Goal: Task Accomplishment & Management: Manage account settings

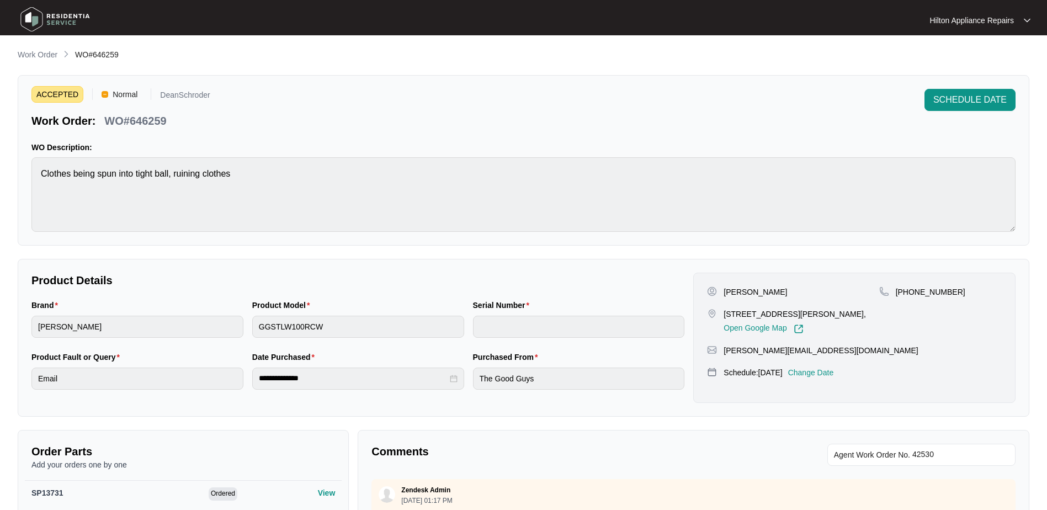
scroll to position [169, 0]
drag, startPoint x: 35, startPoint y: 51, endPoint x: 46, endPoint y: 54, distance: 11.0
click at [35, 51] on p "Work Order" at bounding box center [38, 54] width 40 height 11
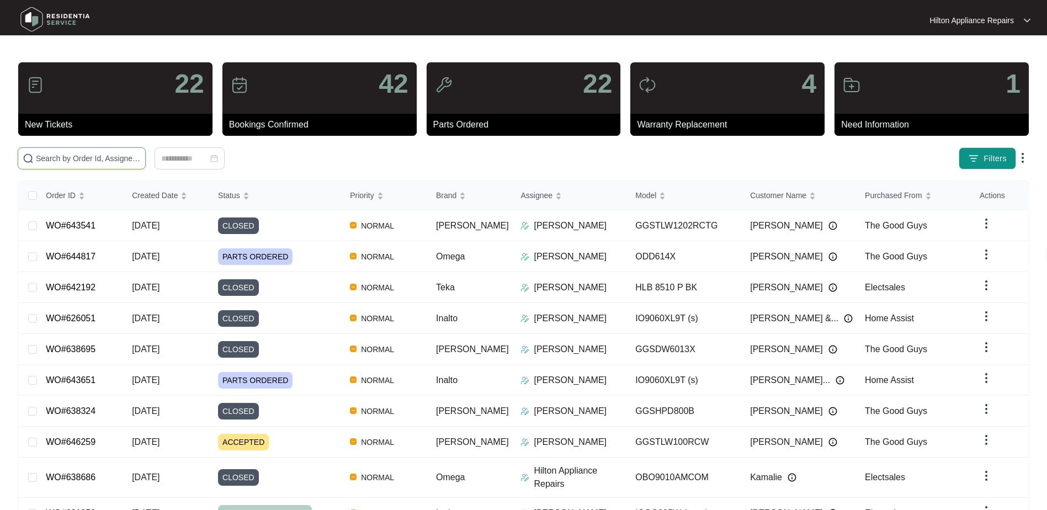
click at [65, 160] on input "text" at bounding box center [88, 158] width 105 height 12
paste input "WO#641738"
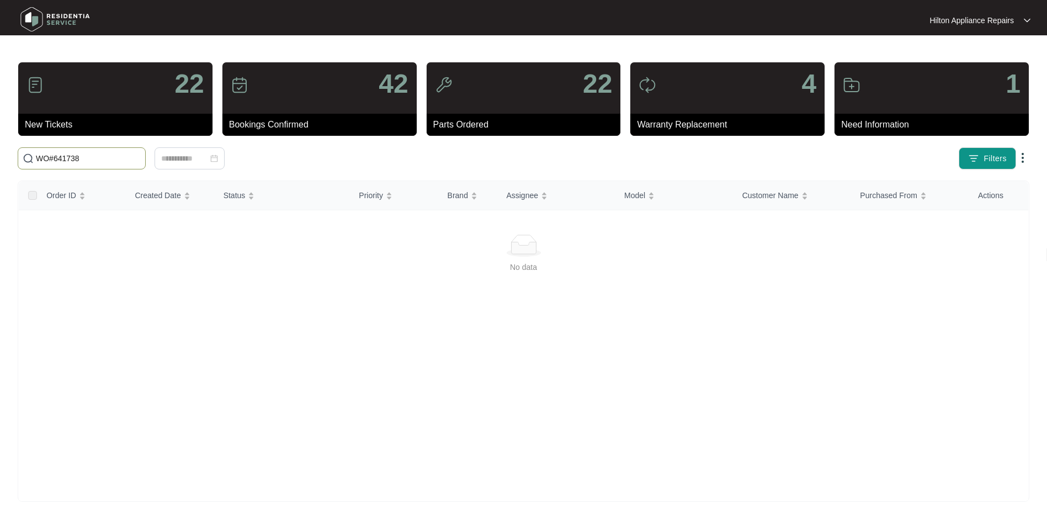
drag, startPoint x: 55, startPoint y: 157, endPoint x: 35, endPoint y: 155, distance: 19.9
click at [35, 155] on span "WO#641738" at bounding box center [82, 158] width 128 height 22
click at [84, 158] on input "641738" at bounding box center [88, 158] width 105 height 12
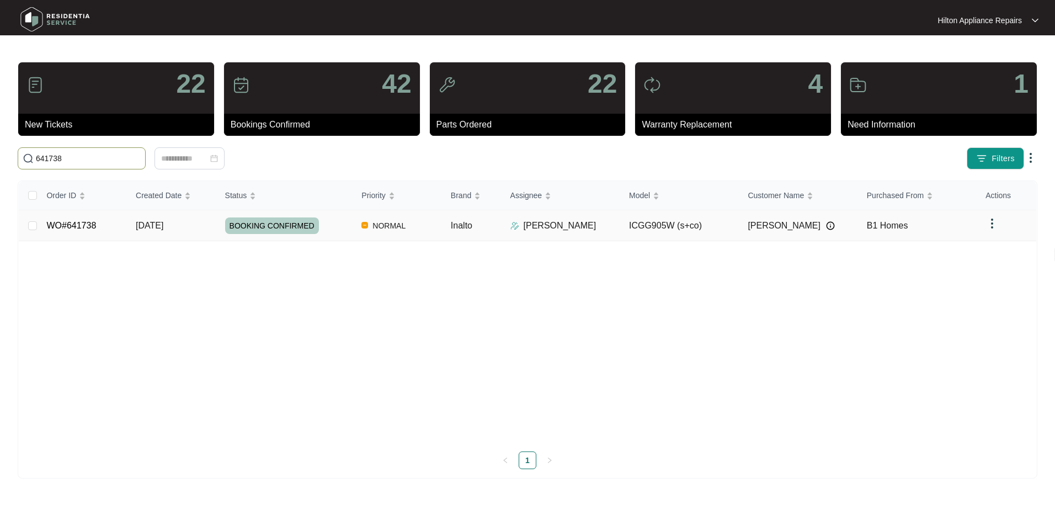
type input "641738"
drag, startPoint x: 145, startPoint y: 224, endPoint x: 163, endPoint y: 226, distance: 17.8
click at [145, 224] on span "[DATE]" at bounding box center [150, 225] width 28 height 9
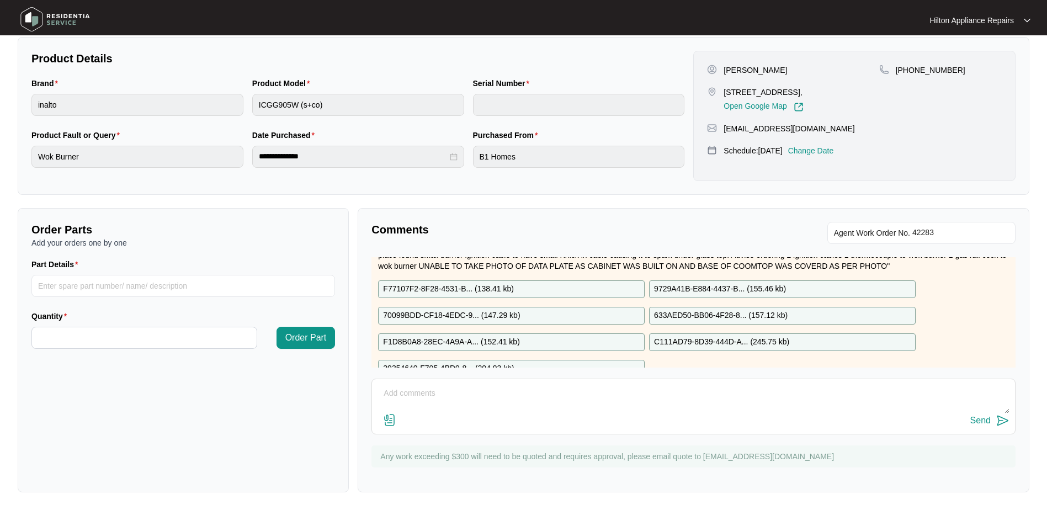
scroll to position [377, 0]
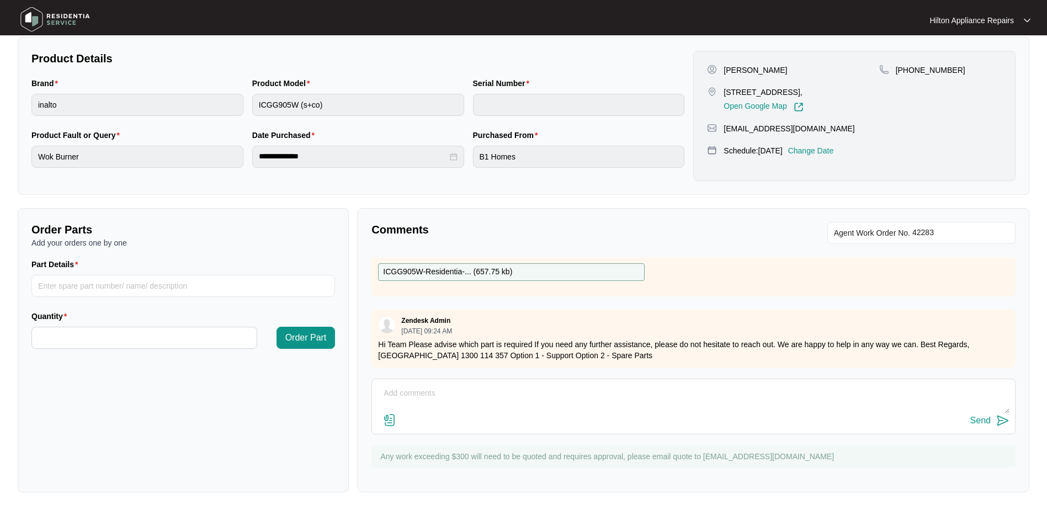
click at [411, 385] on textarea at bounding box center [694, 399] width 632 height 29
paste textarea "Hi [PERSON_NAME], We will need 35.1, 41, 45 and 46 Kind Regards, [PERSON_NAME] …"
type textarea "Update from Plumbing: "Hi [PERSON_NAME], We will need 35.1, 41, 45 and 46 Kind …"
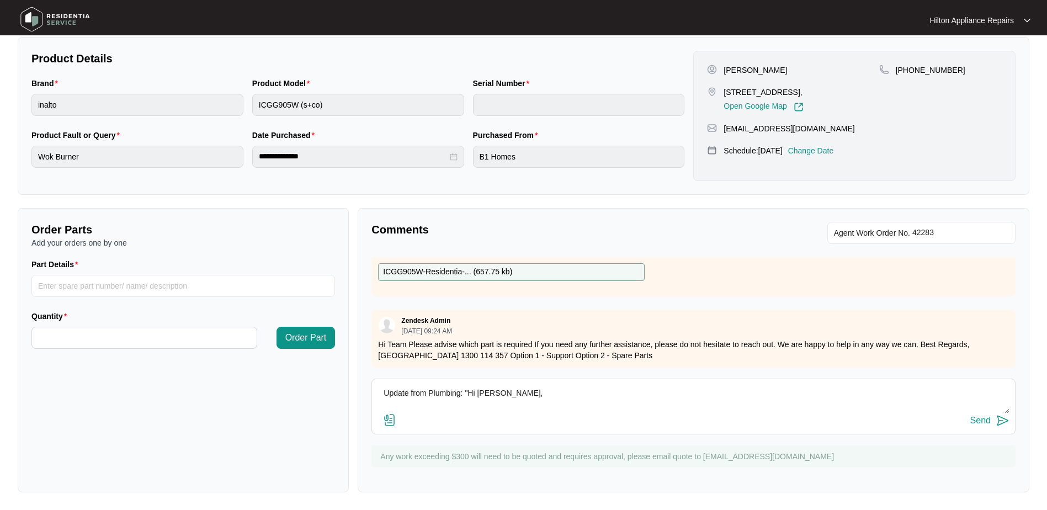
drag, startPoint x: 609, startPoint y: 403, endPoint x: 346, endPoint y: 364, distance: 266.3
click at [346, 364] on div "Order Parts Add your orders one by one Part Details Quantity Order Part Comment…" at bounding box center [523, 350] width 1021 height 284
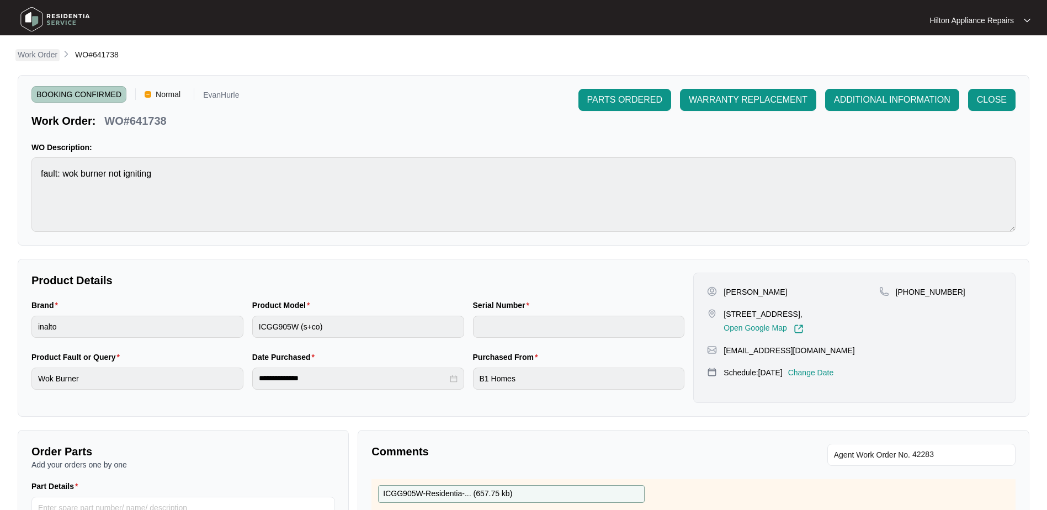
click at [35, 56] on p "Work Order" at bounding box center [38, 54] width 40 height 11
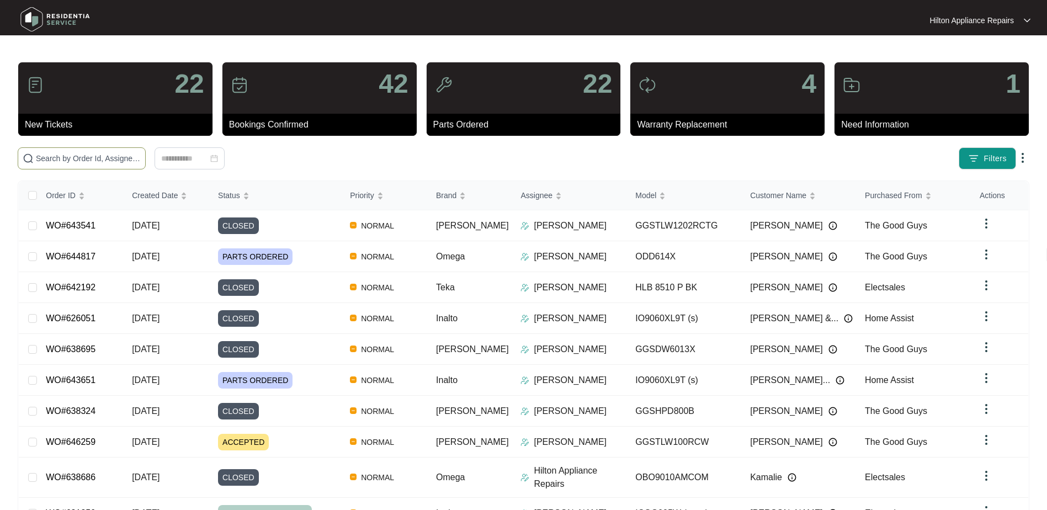
drag, startPoint x: 48, startPoint y: 162, endPoint x: 61, endPoint y: 155, distance: 15.1
click at [49, 162] on input "text" at bounding box center [88, 158] width 105 height 12
paste input "WO#641738"
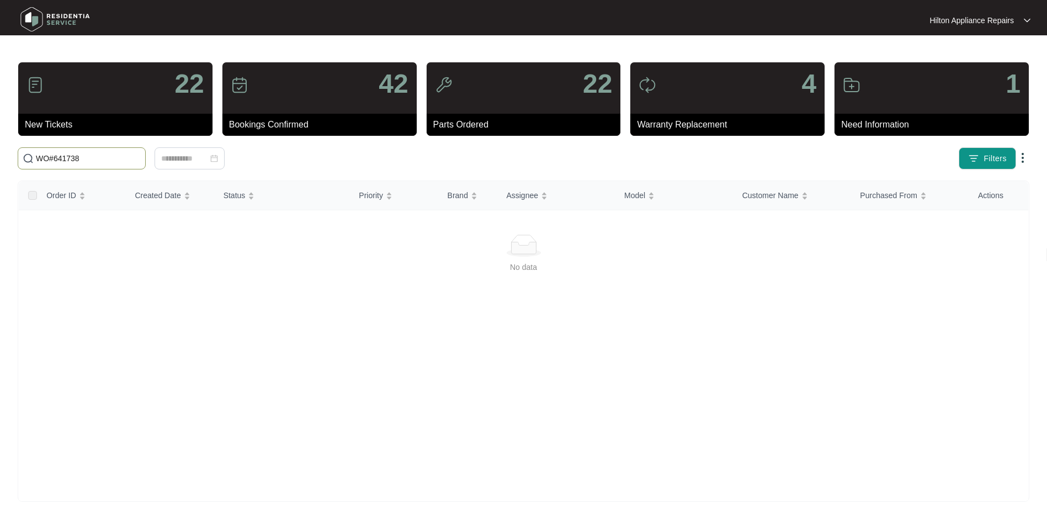
click at [54, 160] on input "WO#641738" at bounding box center [88, 158] width 105 height 12
click at [63, 158] on input "641738" at bounding box center [88, 158] width 105 height 12
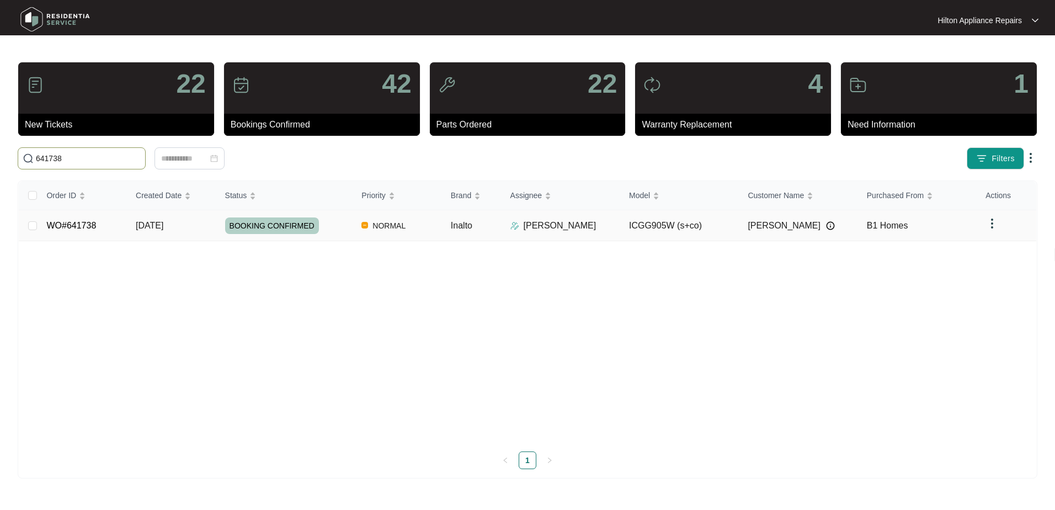
type input "641738"
click at [145, 222] on span "[DATE]" at bounding box center [150, 225] width 28 height 9
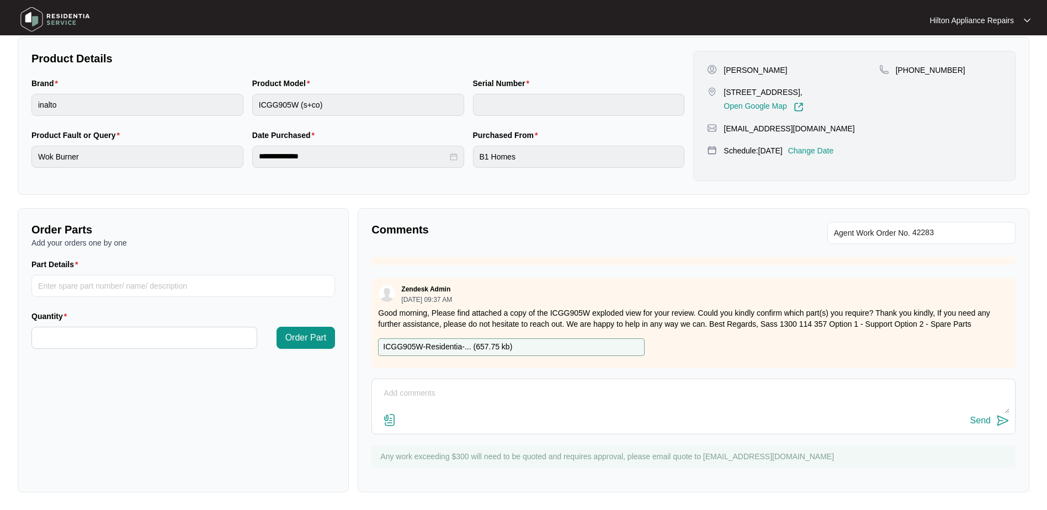
scroll to position [377, 0]
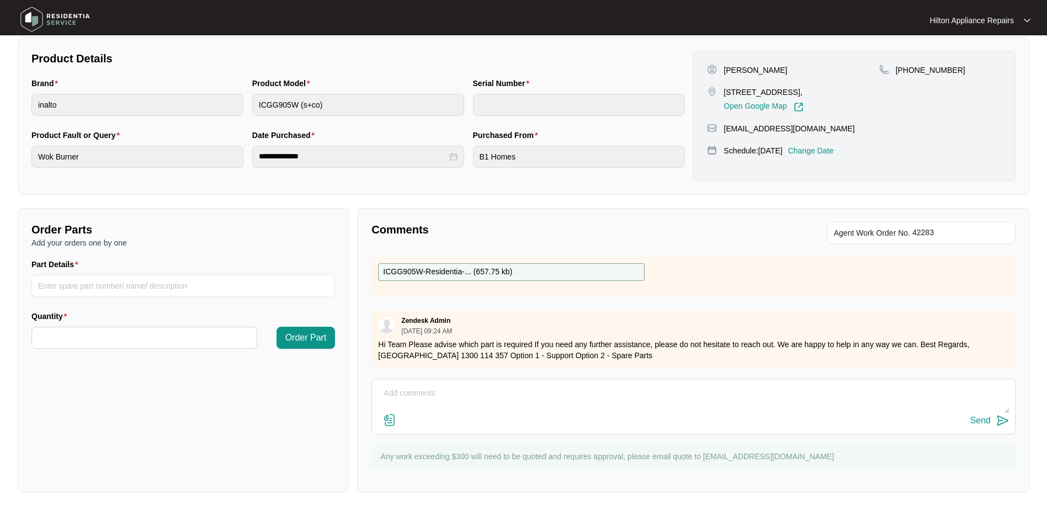
drag, startPoint x: 400, startPoint y: 395, endPoint x: 410, endPoint y: 387, distance: 12.3
click at [401, 394] on textarea at bounding box center [694, 399] width 632 height 29
paste textarea "Hi [PERSON_NAME], We will need 35.1, 41, 45 and 46 Kind Regards, [PERSON_NAME] …"
click at [510, 393] on textarea "Update from Plumbing: "Hi [PERSON_NAME], We will need 35.1, 41, 45 and 46 Kind …" at bounding box center [694, 399] width 632 height 29
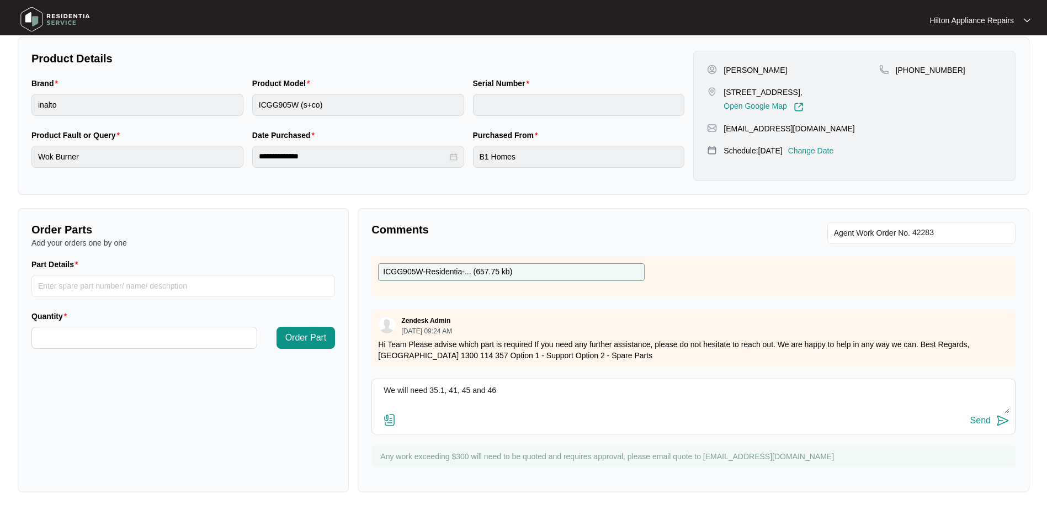
scroll to position [39, 0]
paste textarea "Would allow 1.5hours $375inc GST"
drag, startPoint x: 583, startPoint y: 393, endPoint x: 331, endPoint y: 358, distance: 254.1
click at [331, 358] on div "Order Parts Add your orders one by one Part Details Quantity Order Part Comment…" at bounding box center [523, 350] width 1021 height 284
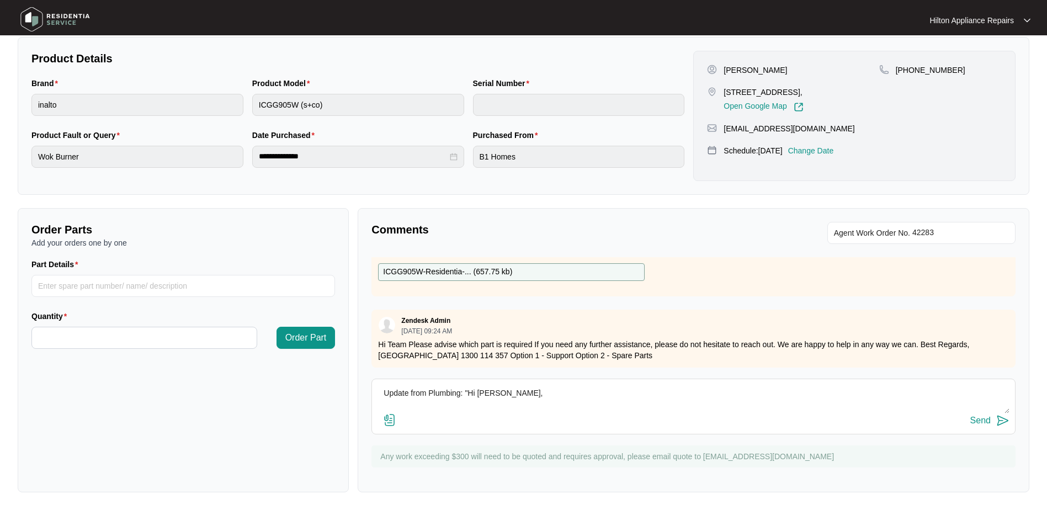
type textarea "Update from Plumbing: "Hi [PERSON_NAME], We will need 35.1, 41, 45 and 46 Would…"
click at [981, 419] on div "Send" at bounding box center [980, 421] width 20 height 10
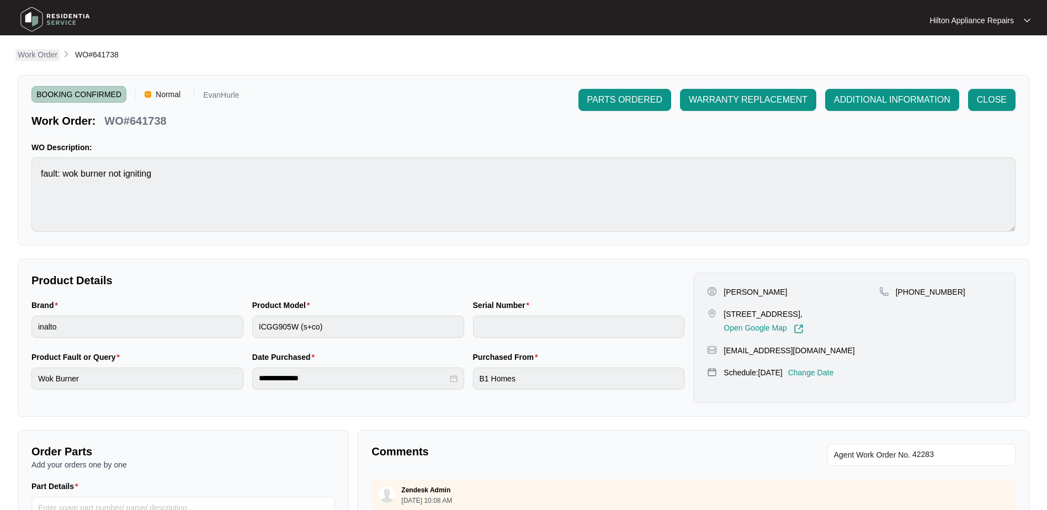
click at [41, 54] on p "Work Order" at bounding box center [38, 54] width 40 height 11
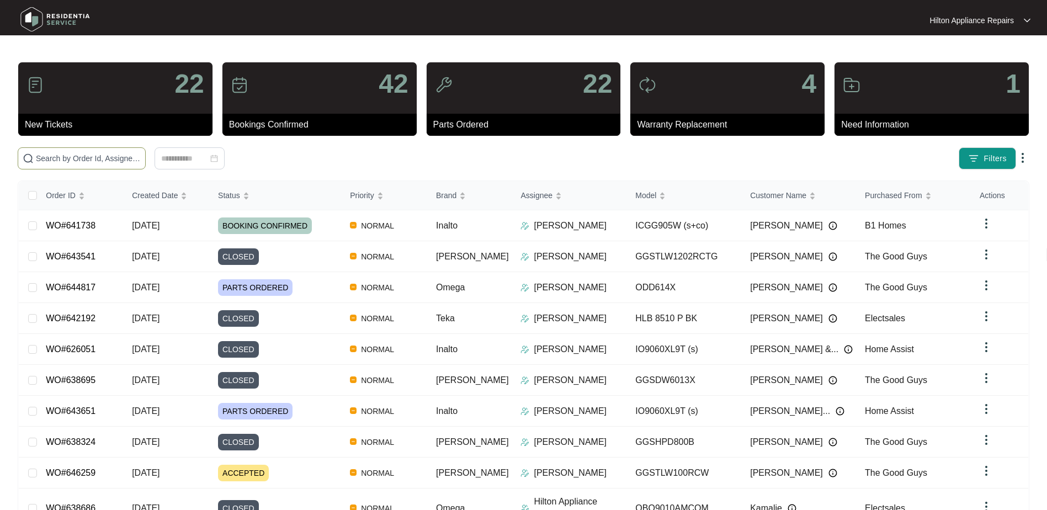
click at [65, 159] on input "text" at bounding box center [88, 158] width 105 height 12
paste input "WO#645370"
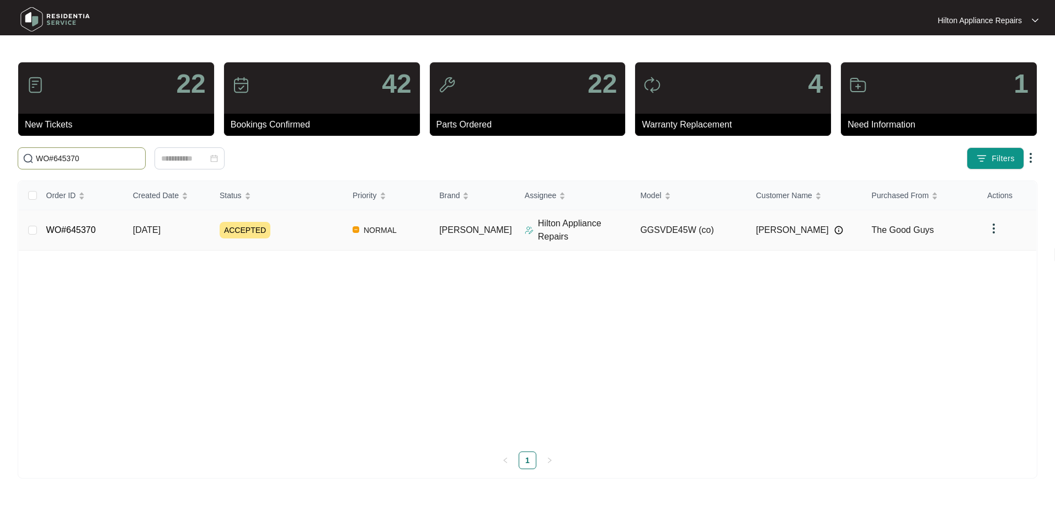
type input "WO#645370"
click at [147, 232] on td "[DATE]" at bounding box center [167, 230] width 87 height 40
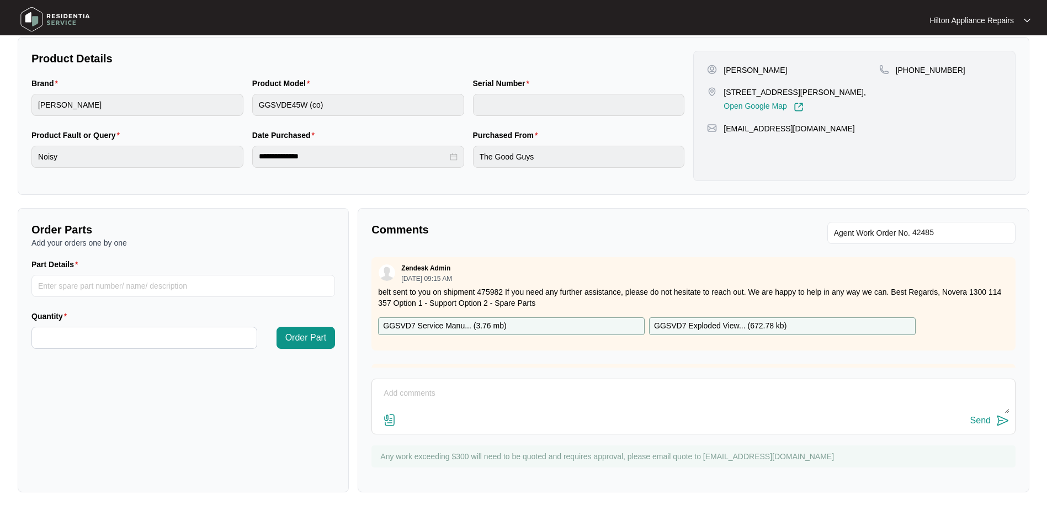
scroll to position [7, 0]
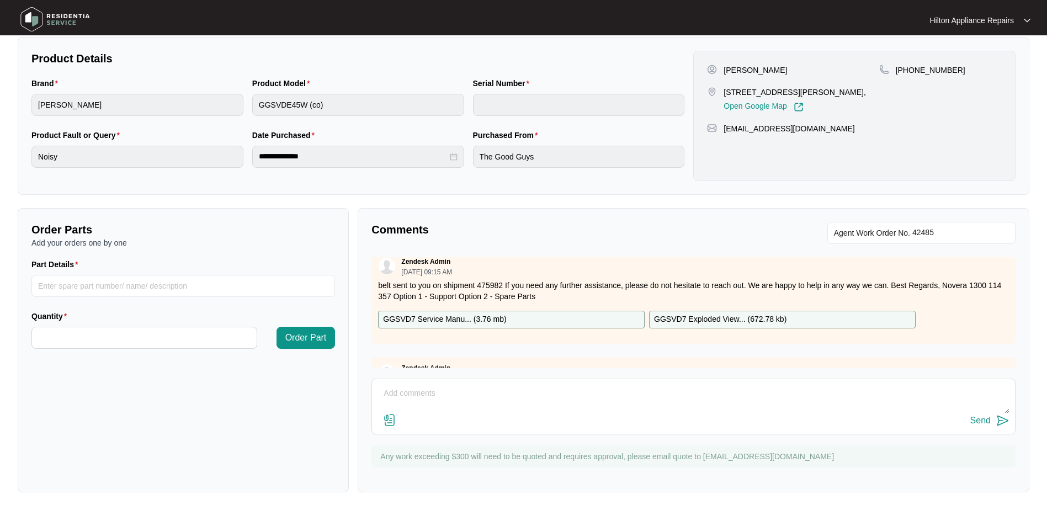
click at [395, 390] on textarea at bounding box center [694, 399] width 632 height 29
paste textarea "Called [PERSON_NAME], no option to leave voicemail, sent text"
click at [432, 389] on textarea "Part arrived, Called [PERSON_NAME], no option to leave voicemail, sent text" at bounding box center [694, 399] width 632 height 29
type textarea "Part arrived, called [PERSON_NAME], no option to leave voicemail, sent text"
click at [982, 421] on div "Send" at bounding box center [980, 421] width 20 height 10
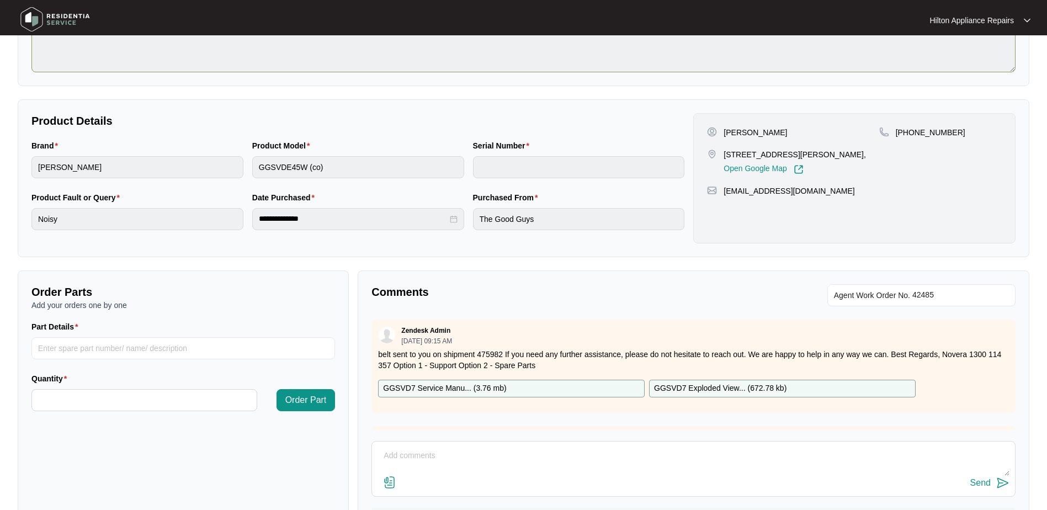
scroll to position [0, 0]
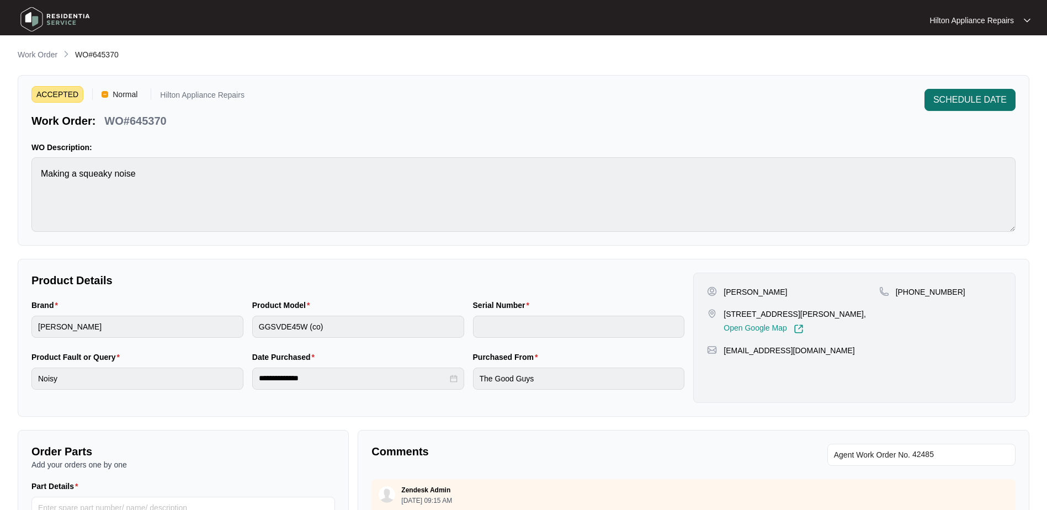
click at [965, 97] on span "SCHEDULE DATE" at bounding box center [969, 99] width 73 height 13
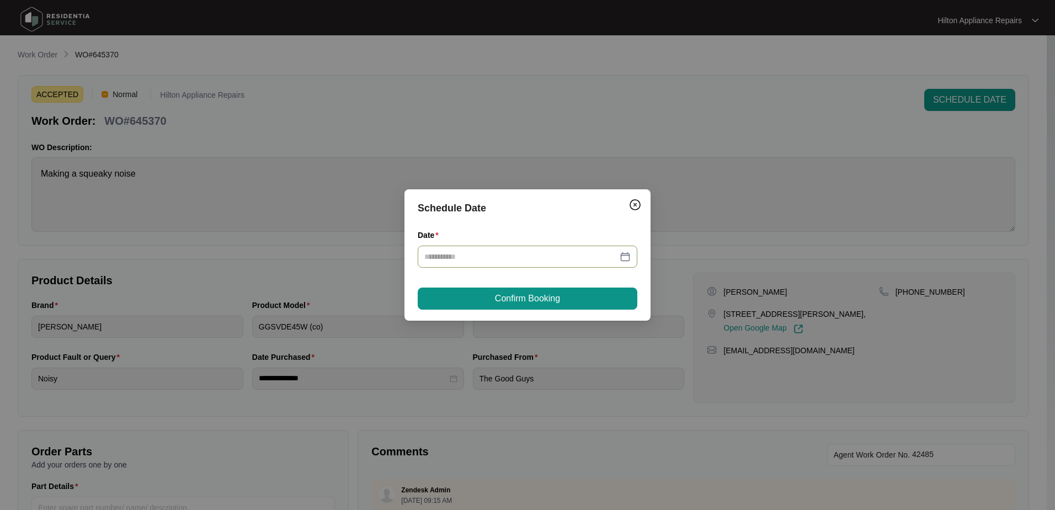
click at [629, 255] on div at bounding box center [527, 257] width 206 height 12
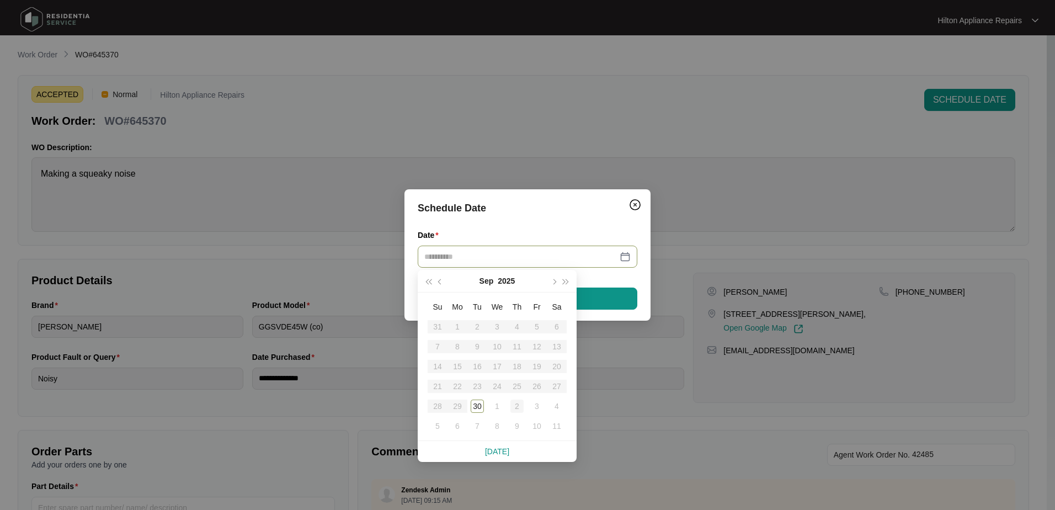
type input "**********"
click at [514, 404] on div "2" at bounding box center [517, 406] width 13 height 13
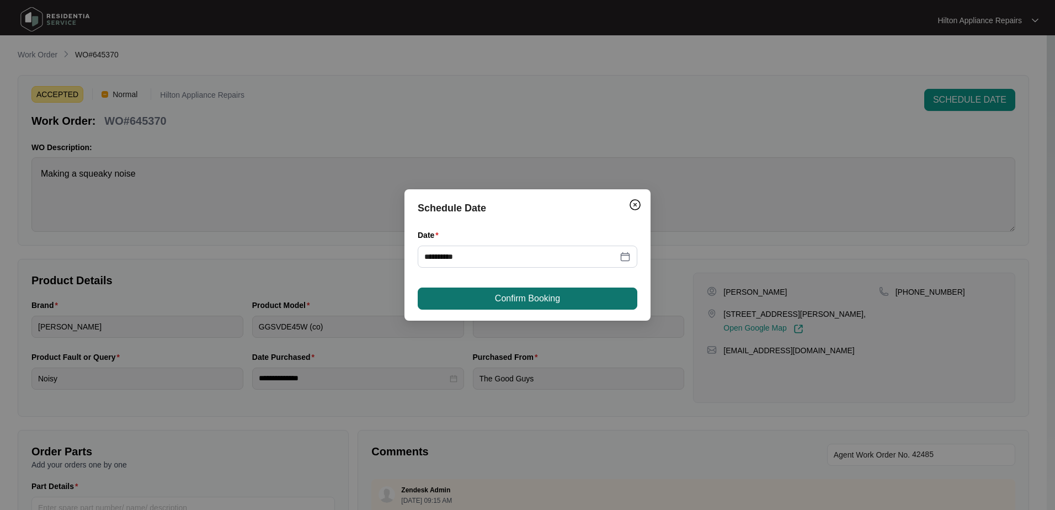
click at [537, 298] on span "Confirm Booking" at bounding box center [527, 298] width 65 height 13
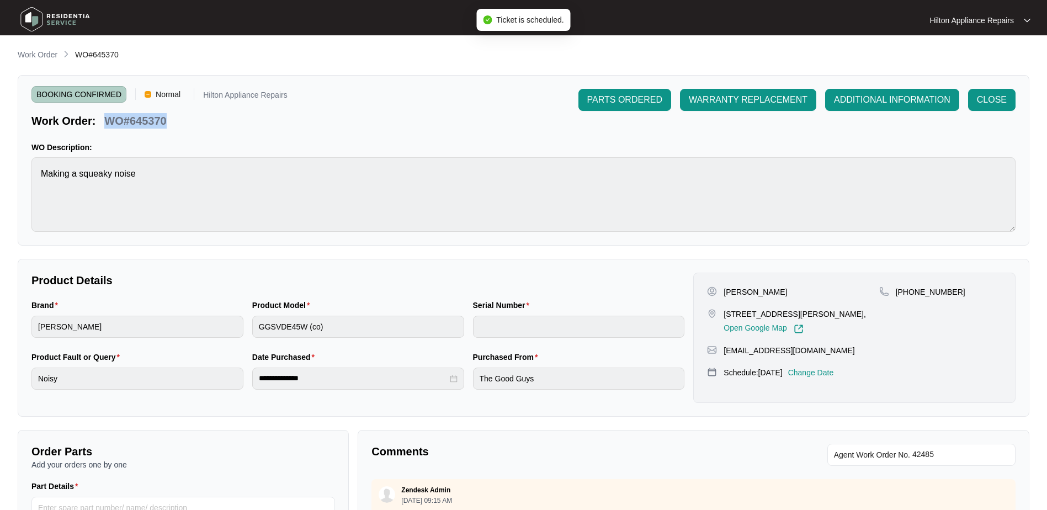
drag, startPoint x: 174, startPoint y: 120, endPoint x: 107, endPoint y: 117, distance: 68.0
click at [107, 117] on div "Work Order: WO#645370" at bounding box center [159, 118] width 256 height 19
copy p "WO#645370"
click at [32, 52] on p "Work Order" at bounding box center [38, 54] width 40 height 11
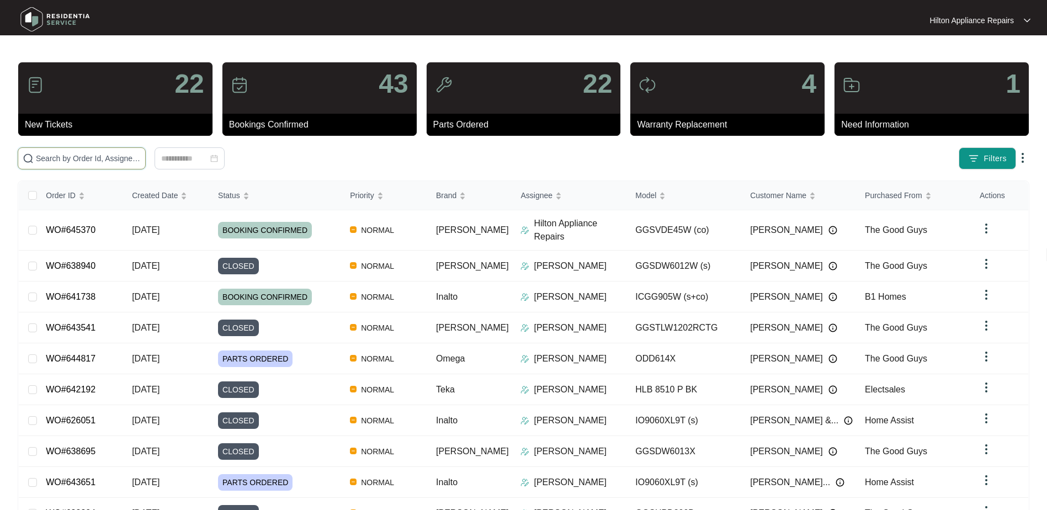
click at [50, 157] on input "text" at bounding box center [88, 158] width 105 height 12
paste input "WO#645370"
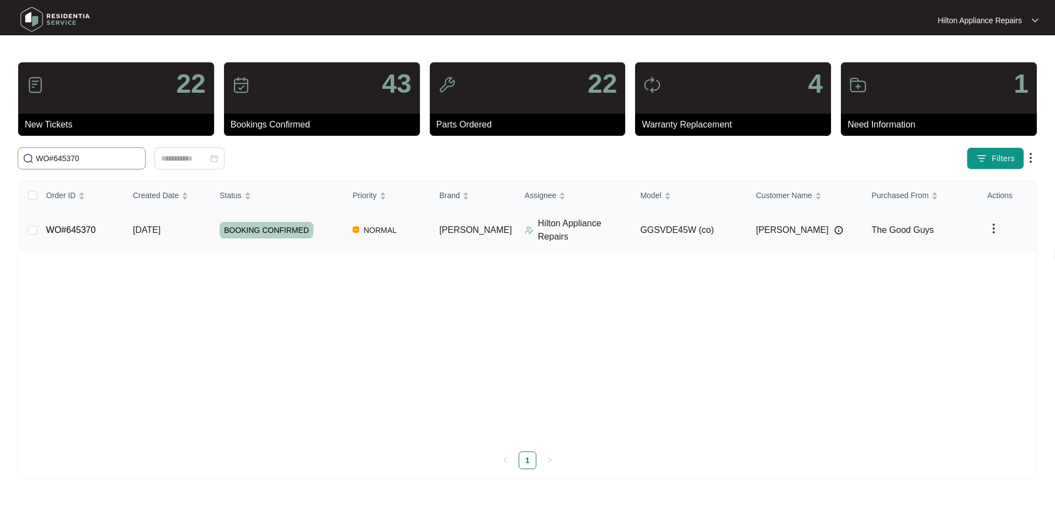
type input "WO#645370"
click at [201, 155] on span "Re-assign Selected Tickets" at bounding box center [217, 158] width 107 height 13
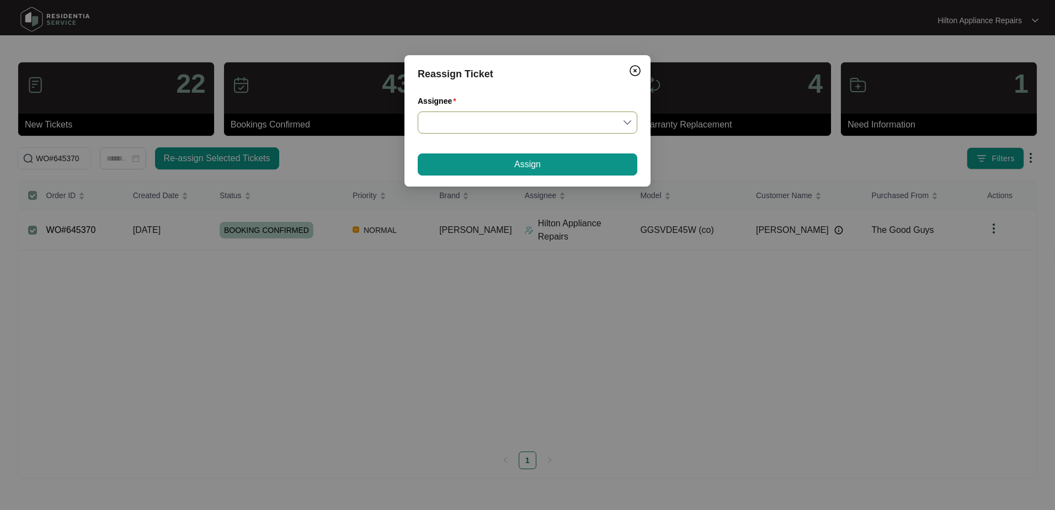
click at [633, 120] on div at bounding box center [528, 122] width 220 height 22
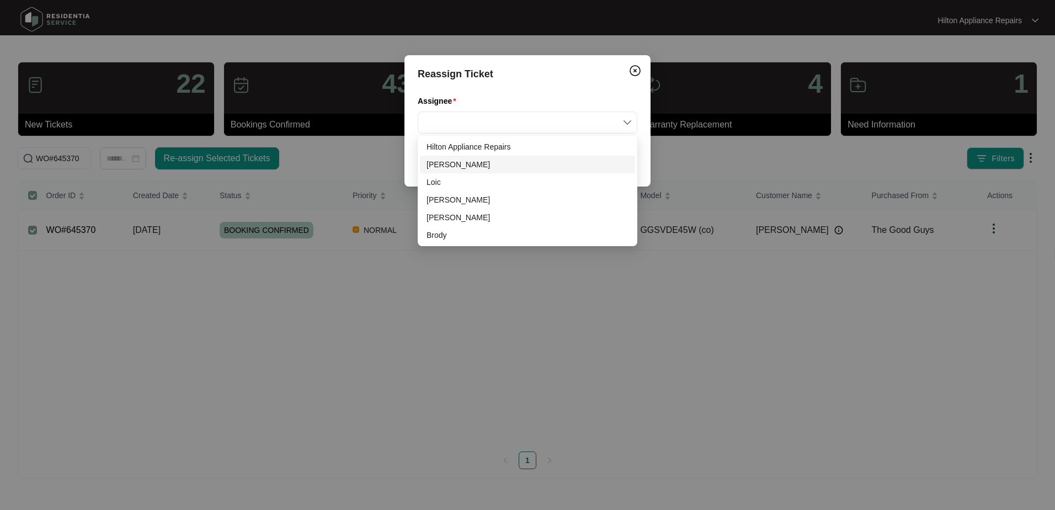
click at [442, 166] on div "[PERSON_NAME]" at bounding box center [528, 164] width 202 height 12
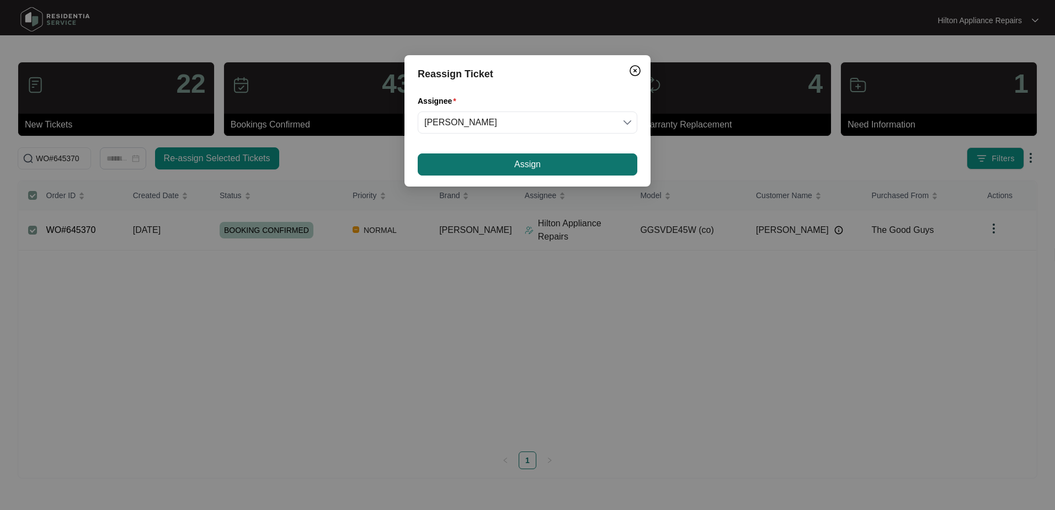
drag, startPoint x: 501, startPoint y: 162, endPoint x: 525, endPoint y: 157, distance: 24.2
click at [501, 161] on button "Assign" at bounding box center [528, 164] width 220 height 22
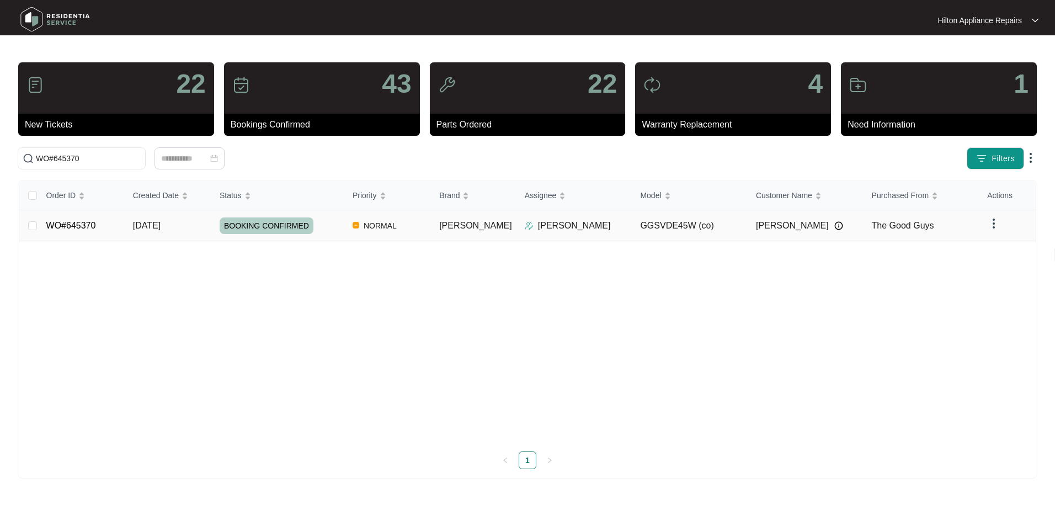
click at [150, 226] on div "Order ID Created Date Status Priority Brand Assignee Model Customer Name Purcha…" at bounding box center [528, 325] width 1018 height 288
click at [153, 224] on span "[DATE]" at bounding box center [147, 225] width 28 height 9
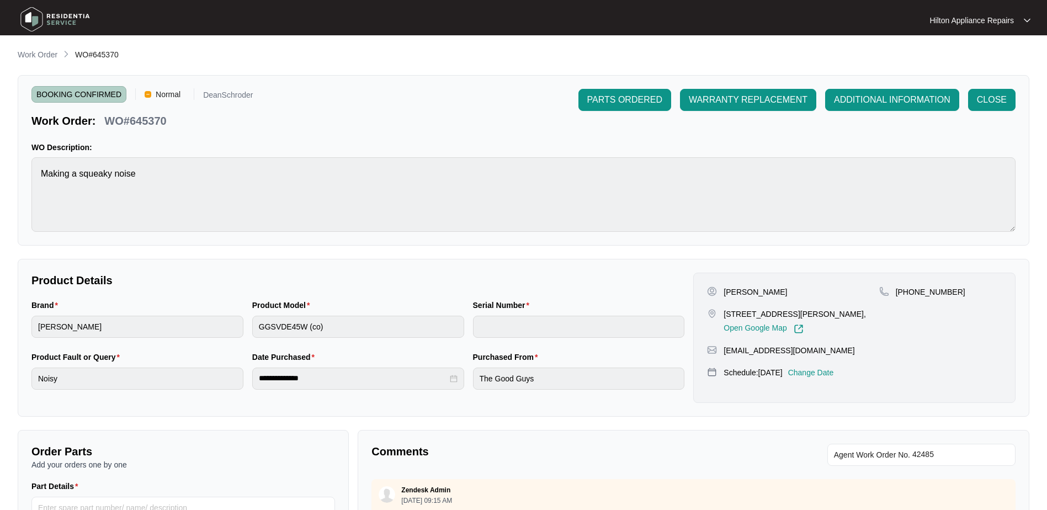
click at [829, 370] on p "Change Date" at bounding box center [811, 372] width 46 height 11
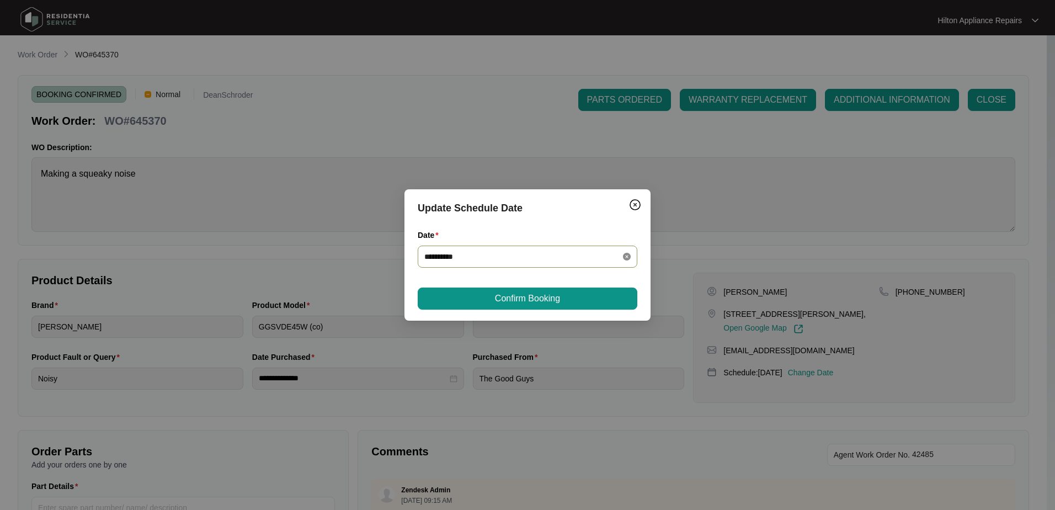
click at [624, 256] on icon "close-circle" at bounding box center [627, 257] width 8 height 8
click at [626, 253] on div at bounding box center [527, 257] width 206 height 12
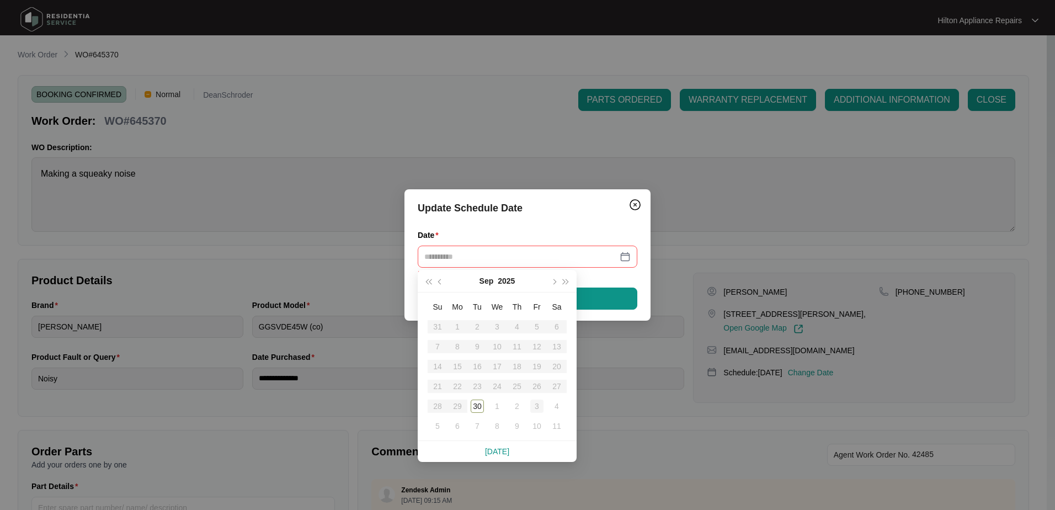
click at [538, 407] on div "3" at bounding box center [536, 406] width 13 height 13
type input "**********"
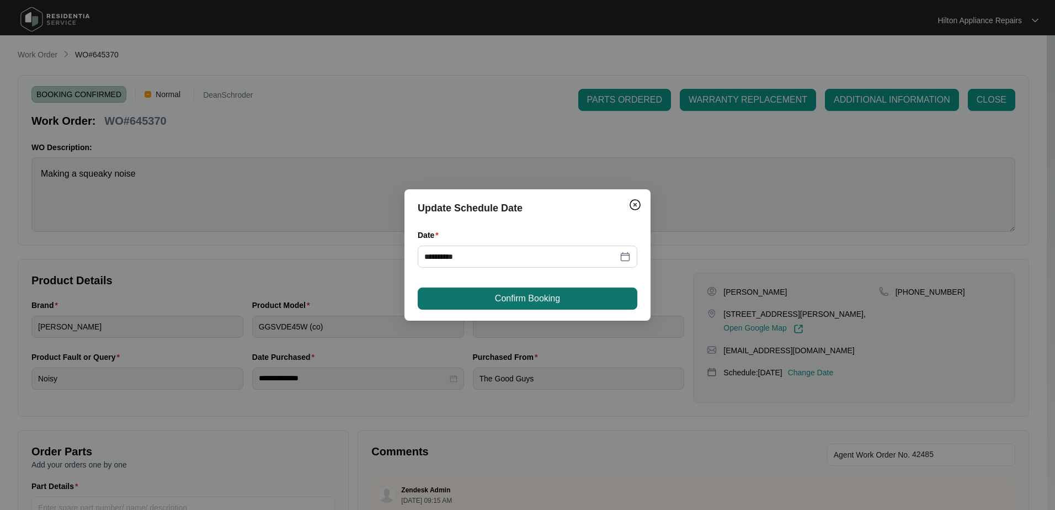
click at [532, 297] on span "Confirm Booking" at bounding box center [527, 298] width 65 height 13
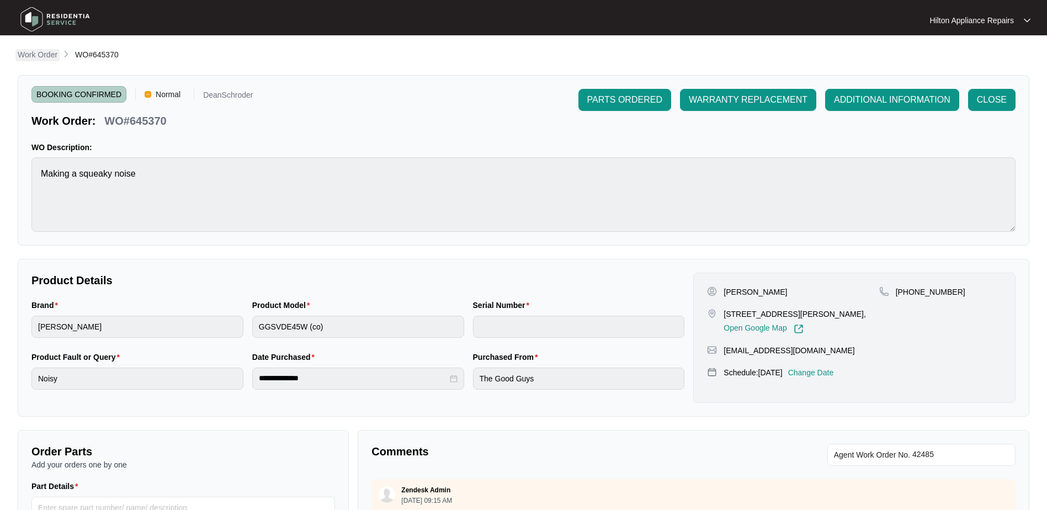
click at [35, 50] on p "Work Order" at bounding box center [38, 54] width 40 height 11
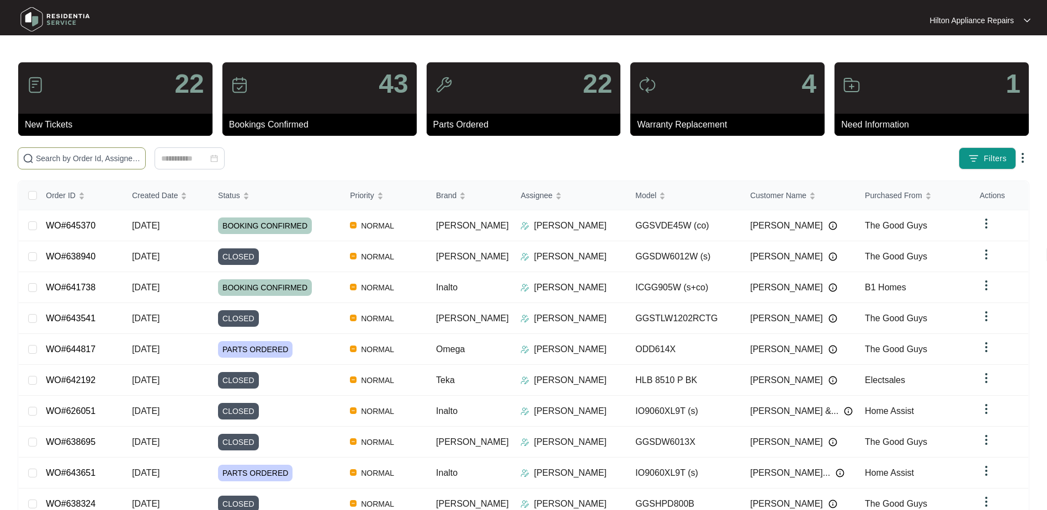
drag, startPoint x: 65, startPoint y: 153, endPoint x: 78, endPoint y: 156, distance: 13.5
click at [66, 153] on input "text" at bounding box center [88, 158] width 105 height 12
paste input "641738"
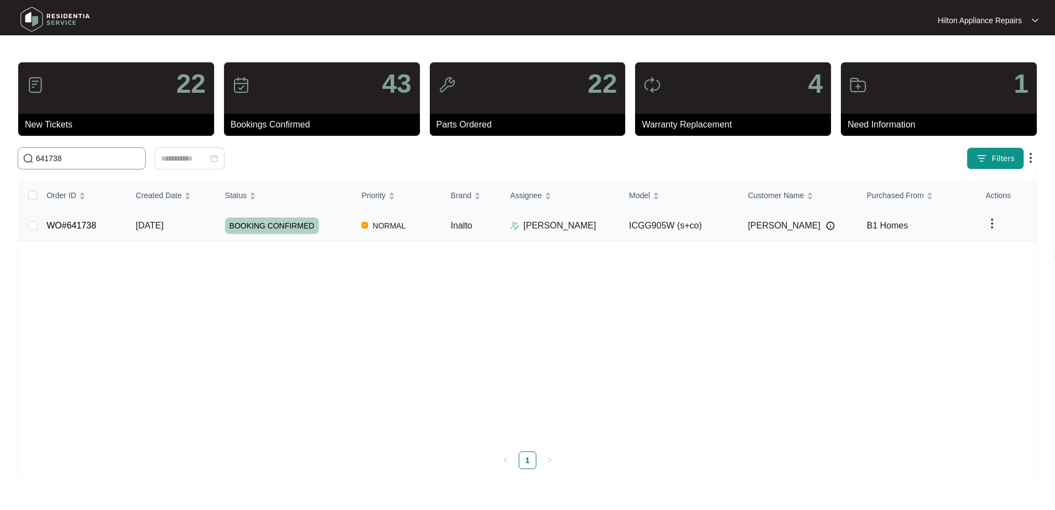
type input "641738"
click at [152, 222] on span "[DATE]" at bounding box center [150, 225] width 28 height 9
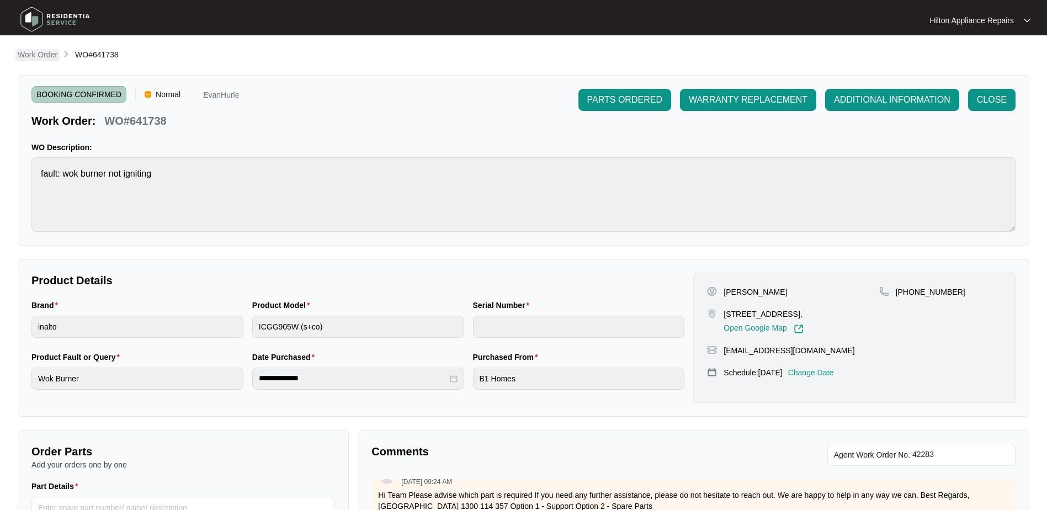
click at [35, 55] on p "Work Order" at bounding box center [38, 54] width 40 height 11
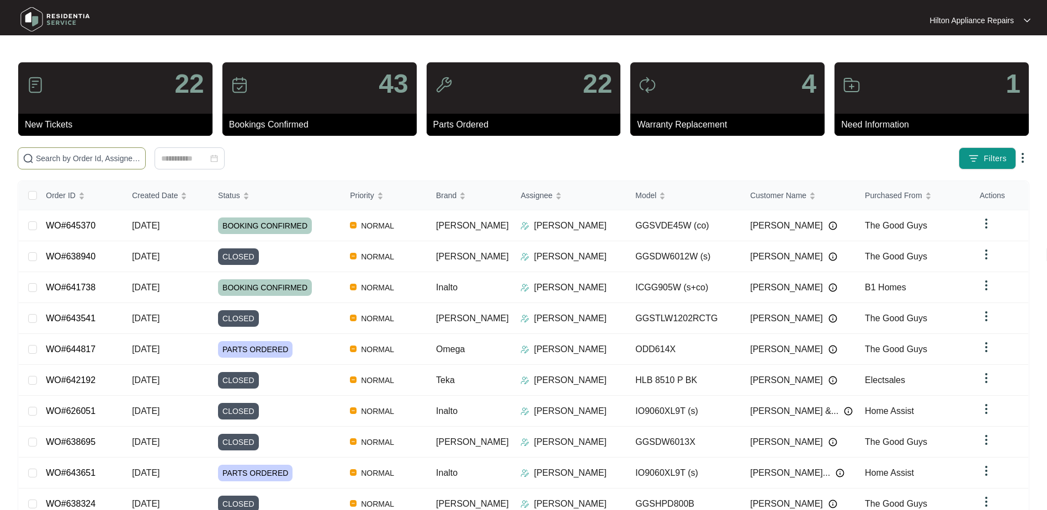
click at [84, 160] on input "text" at bounding box center [88, 158] width 105 height 12
paste input "WO#645299"
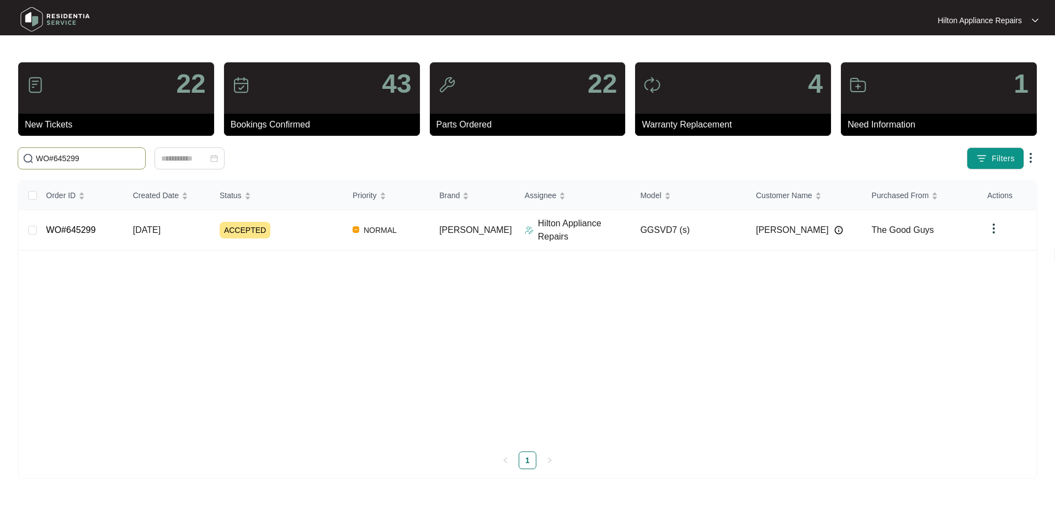
type input "WO#645299"
click at [161, 225] on span "[DATE]" at bounding box center [147, 229] width 28 height 9
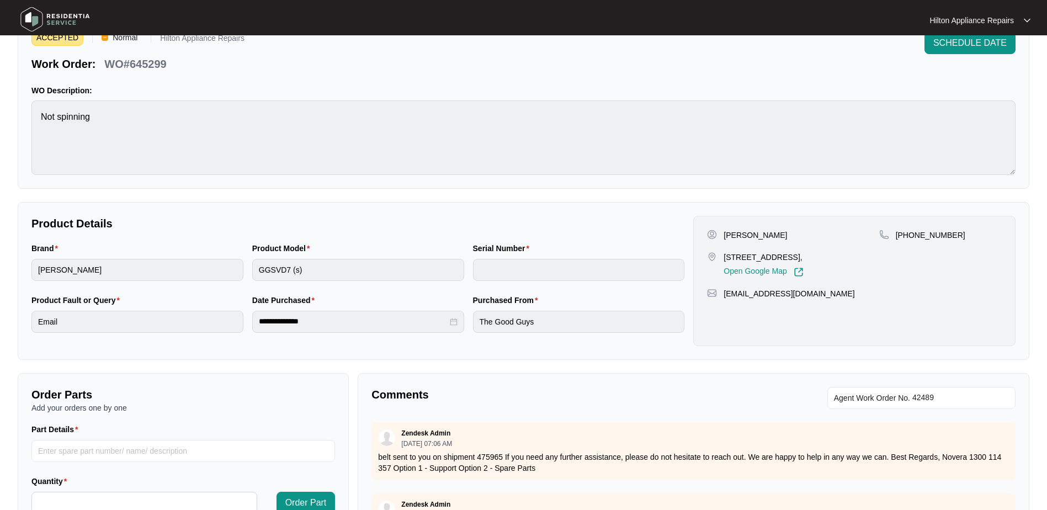
scroll to position [2, 0]
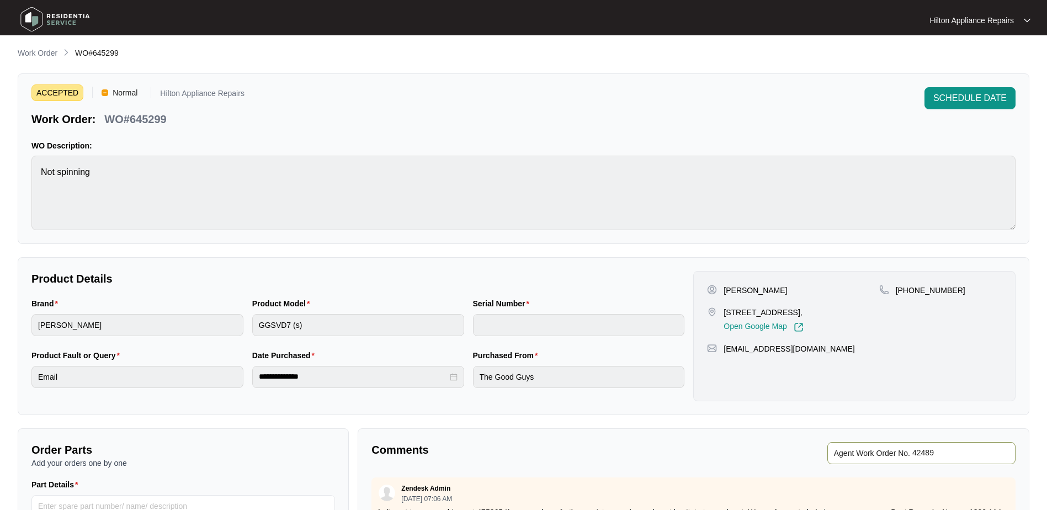
drag, startPoint x: 954, startPoint y: 448, endPoint x: 718, endPoint y: 448, distance: 236.2
click at [756, 457] on div "Agent Work Order No." at bounding box center [856, 453] width 317 height 22
type input "4"
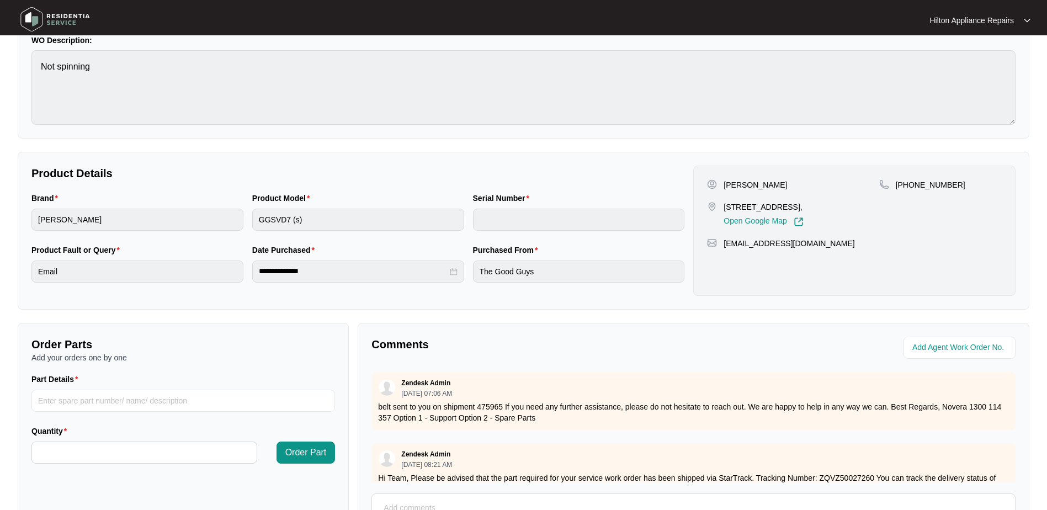
scroll to position [167, 0]
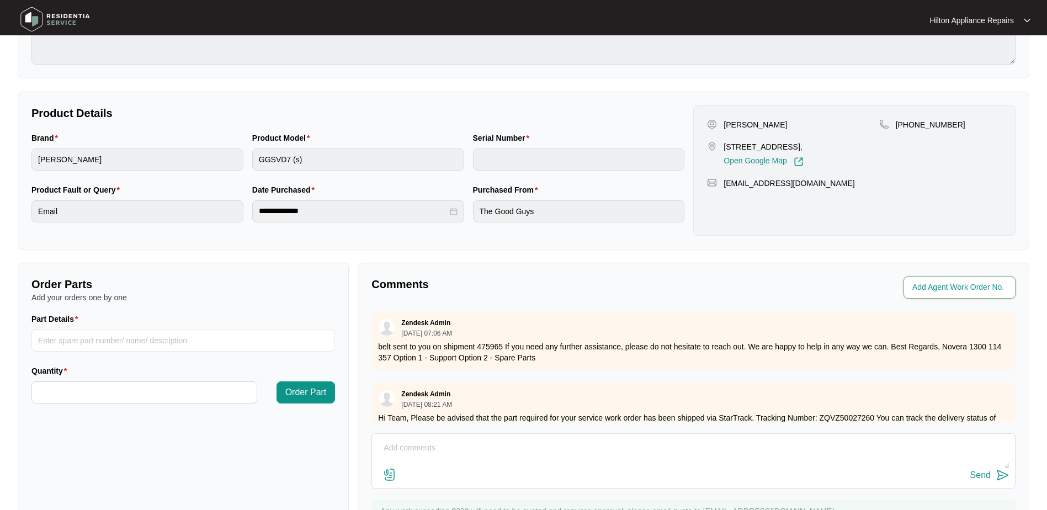
click at [948, 288] on input "string" at bounding box center [960, 287] width 97 height 13
type input "42489"
click at [573, 289] on p "Comments" at bounding box center [528, 284] width 314 height 15
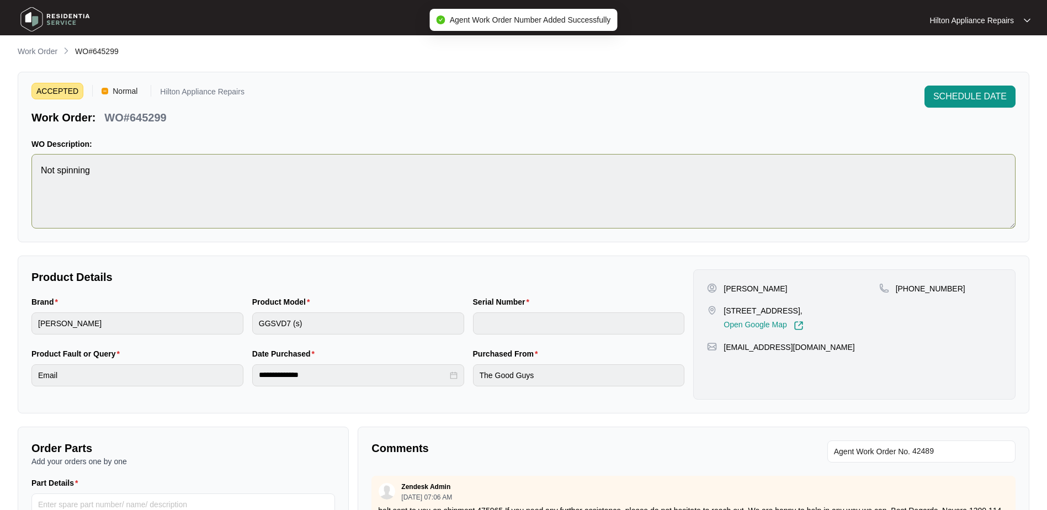
scroll to position [2, 0]
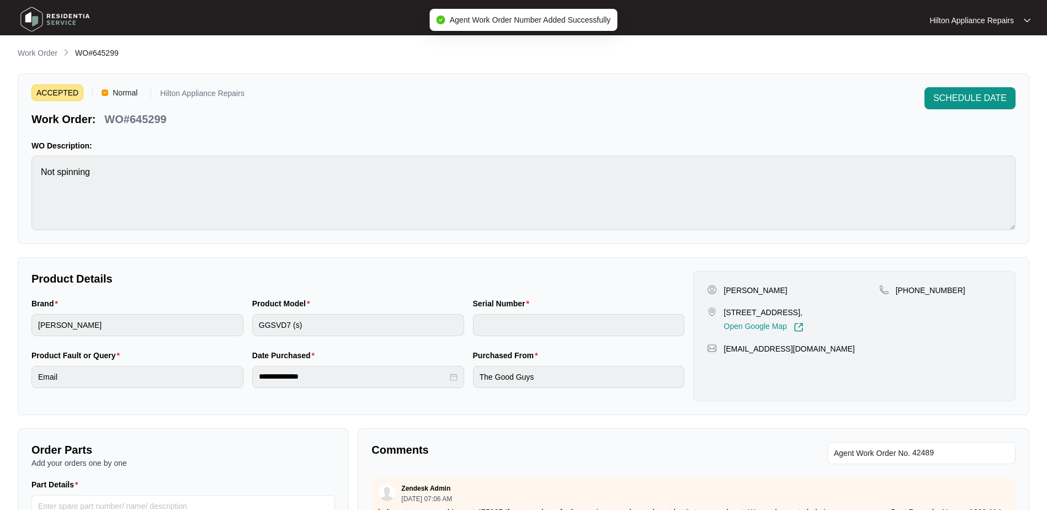
click at [961, 82] on div "ACCEPTED Normal Hilton Appliance Repairs Work Order: WO#645299 SCHEDULE DATE WO…" at bounding box center [524, 158] width 1012 height 171
click at [953, 105] on button "SCHEDULE DATE" at bounding box center [970, 98] width 91 height 22
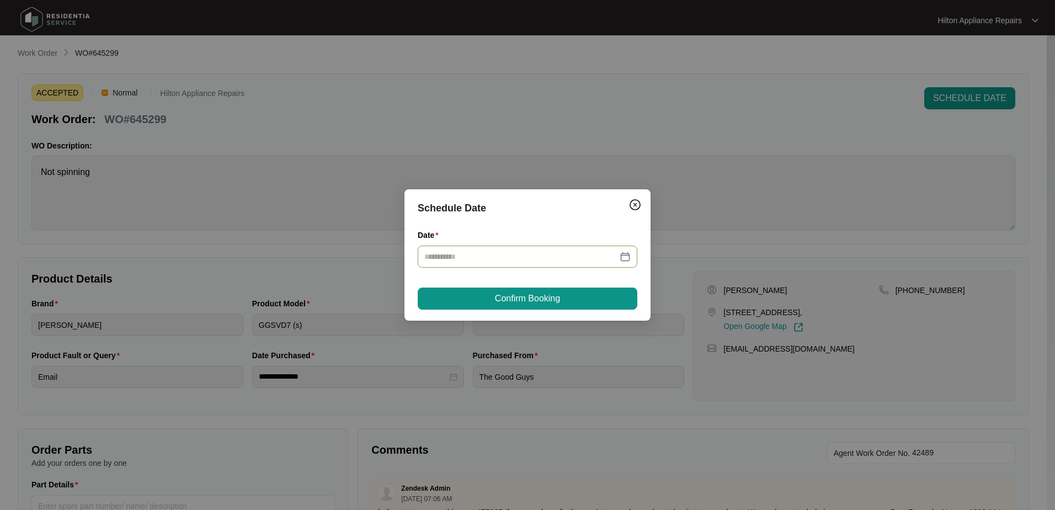
click at [625, 254] on div at bounding box center [527, 257] width 206 height 12
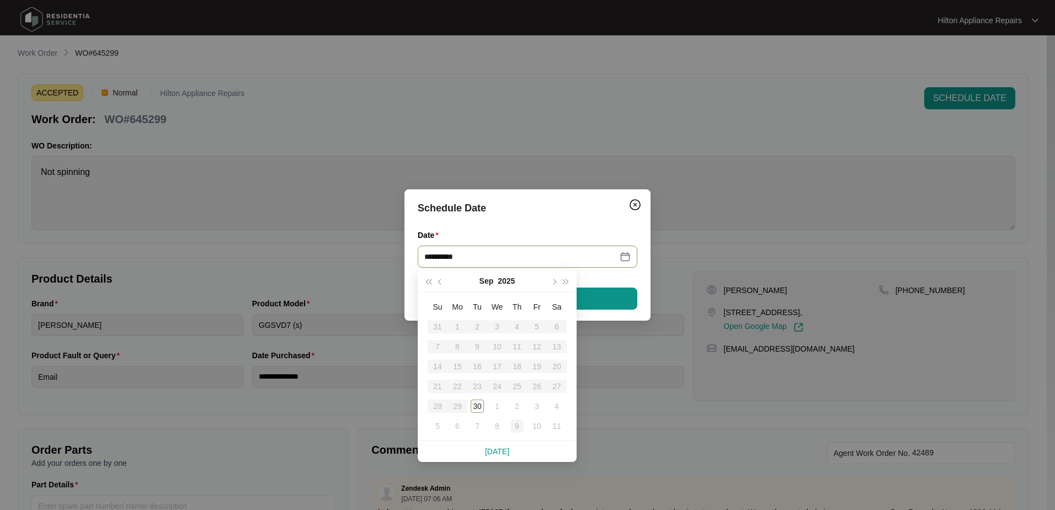
type input "**********"
click at [519, 423] on div "9" at bounding box center [517, 425] width 13 height 13
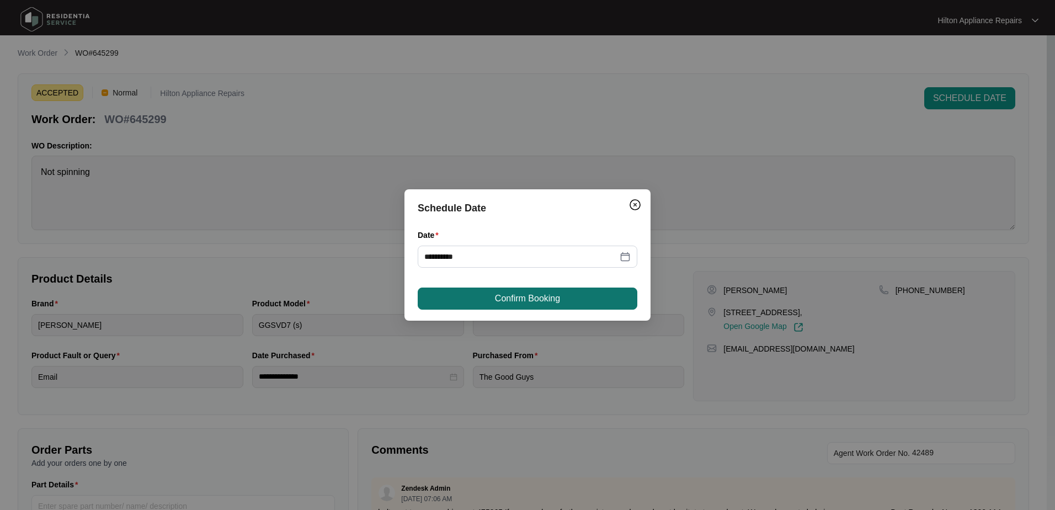
click at [504, 295] on span "Confirm Booking" at bounding box center [527, 298] width 65 height 13
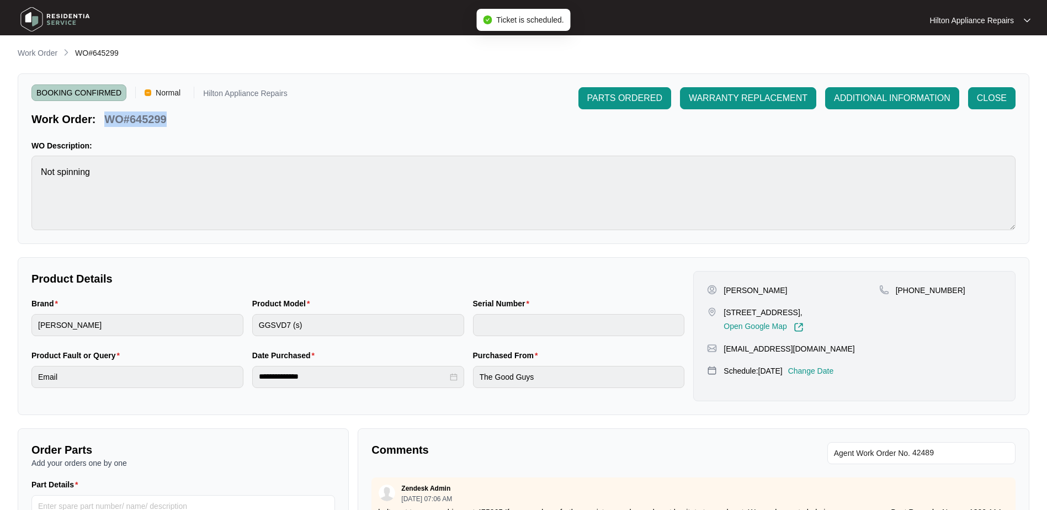
drag, startPoint x: 171, startPoint y: 115, endPoint x: 108, endPoint y: 118, distance: 63.0
click at [108, 118] on div "WO#645299" at bounding box center [135, 117] width 71 height 19
copy p "WO#645299"
drag, startPoint x: 34, startPoint y: 52, endPoint x: 42, endPoint y: 54, distance: 8.4
click at [34, 52] on p "Work Order" at bounding box center [38, 52] width 40 height 11
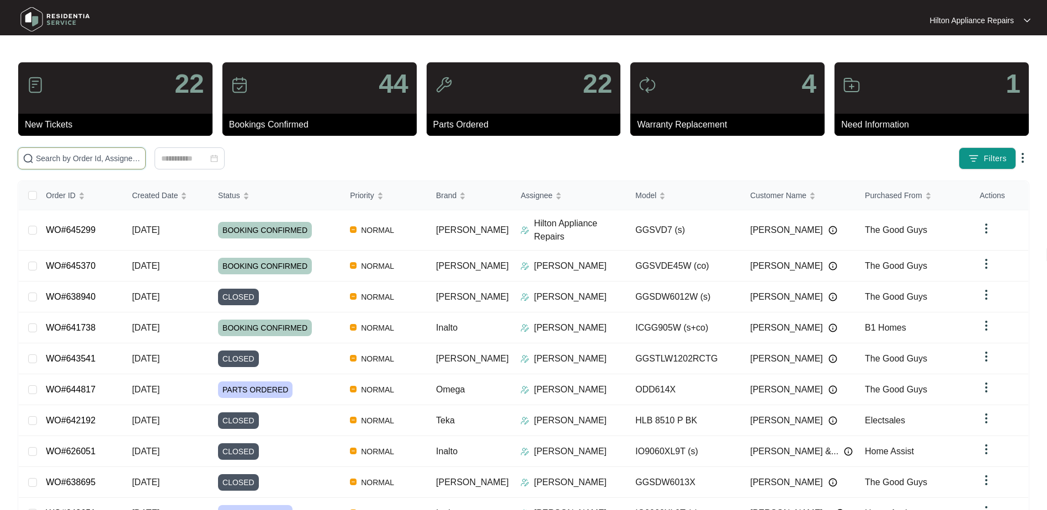
click at [68, 158] on input "text" at bounding box center [88, 158] width 105 height 12
paste input "WO#645299"
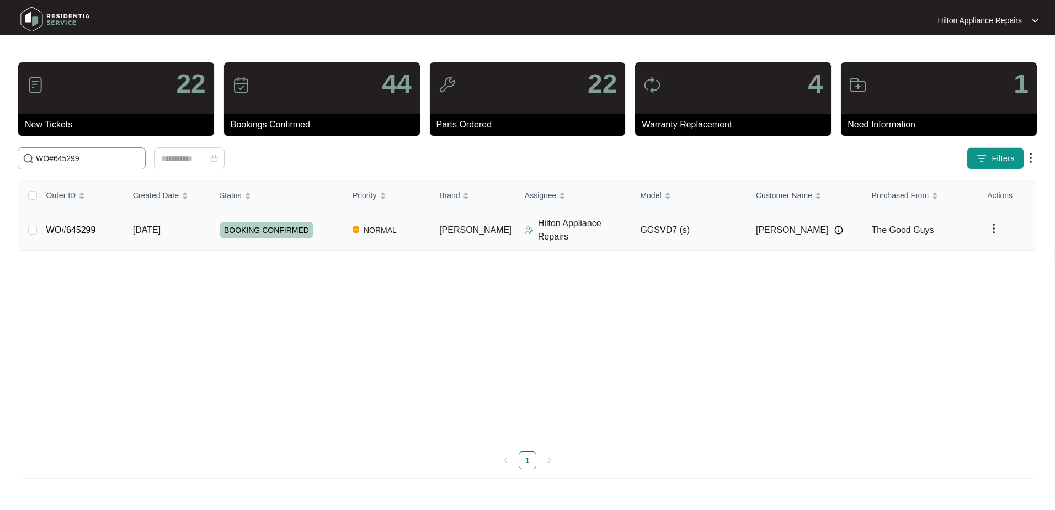
type input "WO#645299"
click at [227, 161] on span "Re-assign Selected Tickets" at bounding box center [217, 158] width 107 height 13
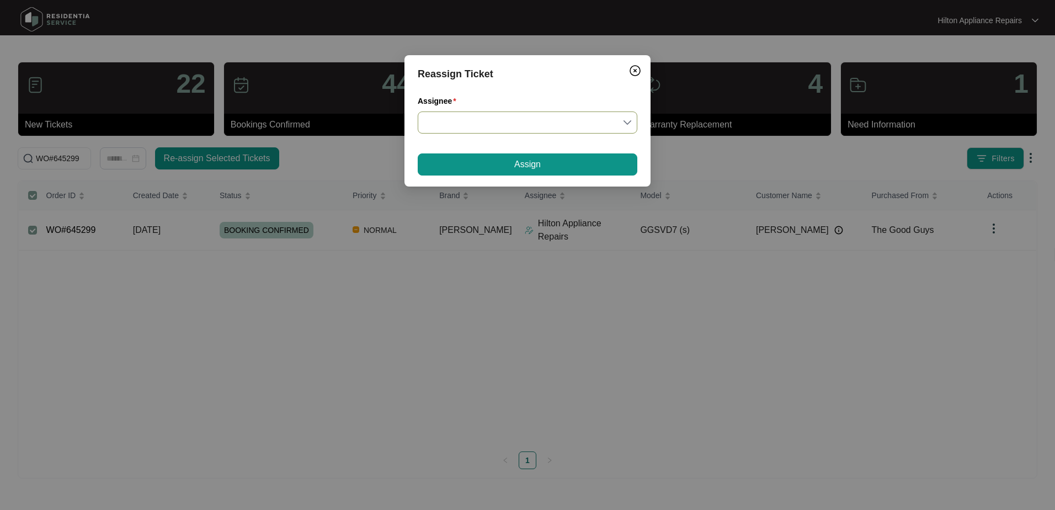
click at [630, 120] on input "Assignee" at bounding box center [527, 122] width 206 height 21
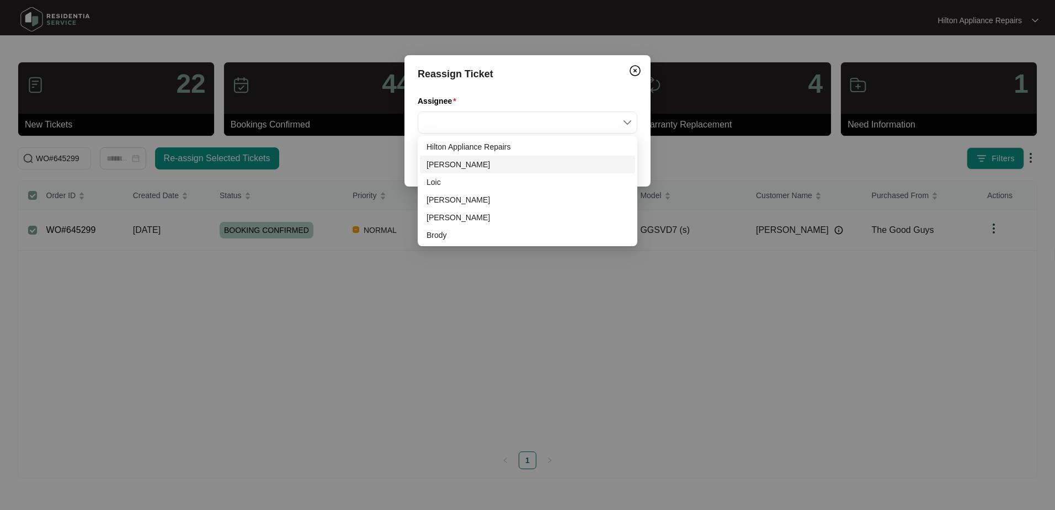
click at [445, 168] on div "[PERSON_NAME]" at bounding box center [528, 164] width 202 height 12
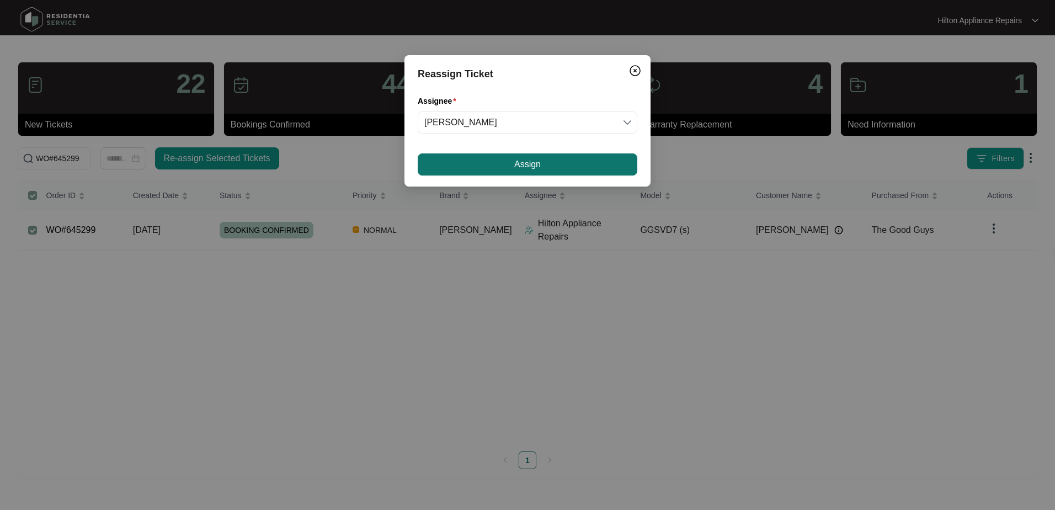
click at [495, 162] on button "Assign" at bounding box center [528, 164] width 220 height 22
